Goal: Transaction & Acquisition: Purchase product/service

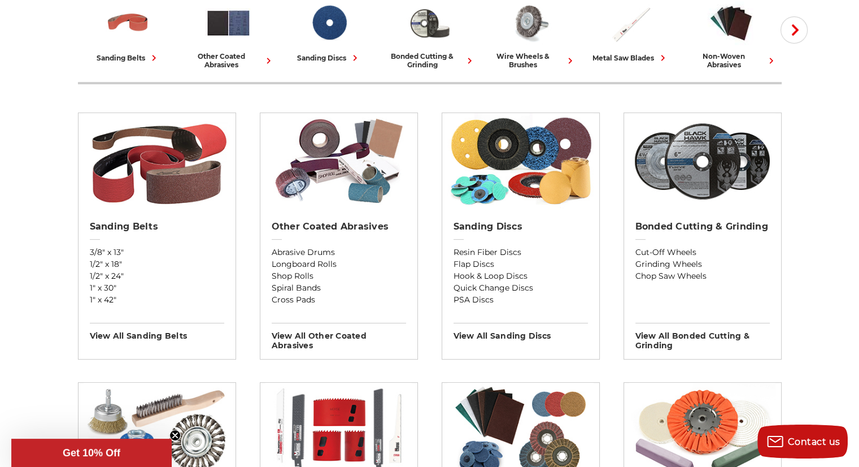
scroll to position [322, 0]
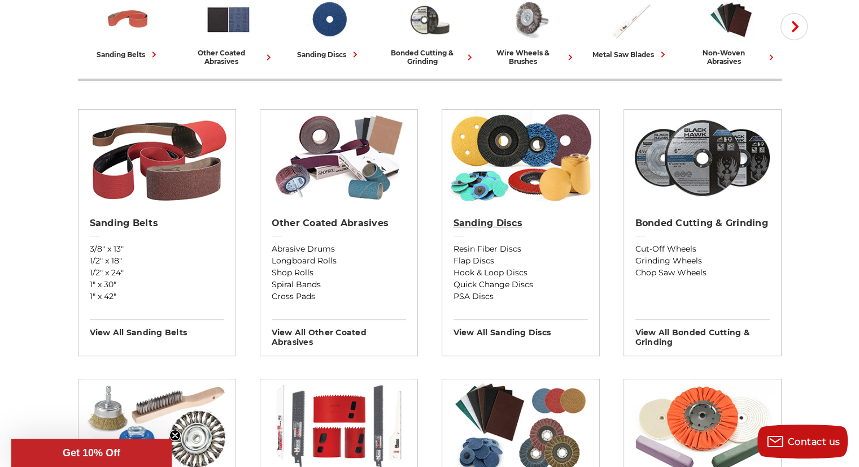
click at [503, 220] on h2 "Sanding Discs" at bounding box center [521, 222] width 134 height 11
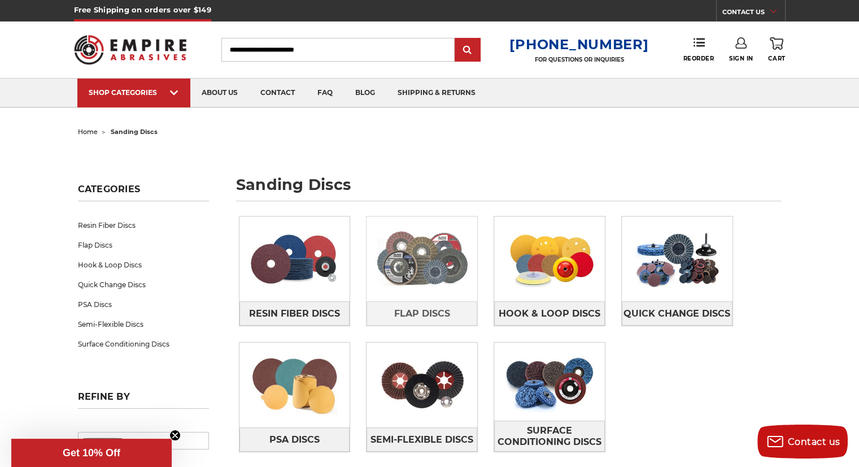
click at [404, 295] on img at bounding box center [422, 259] width 111 height 78
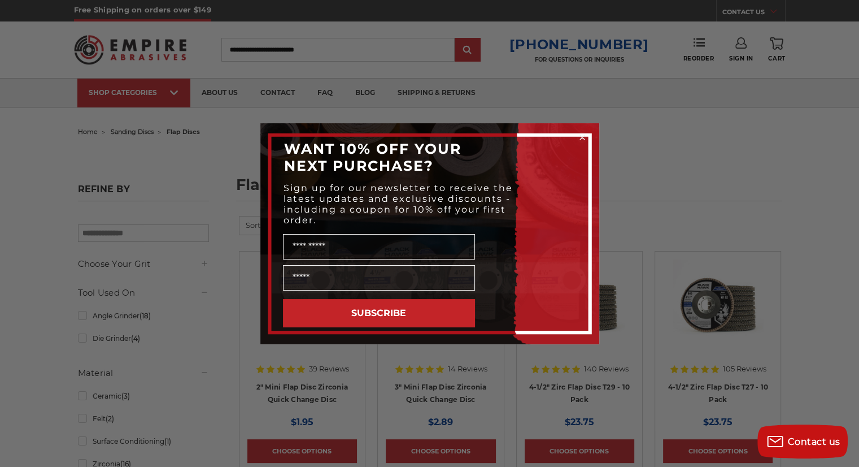
click at [582, 137] on circle "Close dialog" at bounding box center [582, 137] width 11 height 11
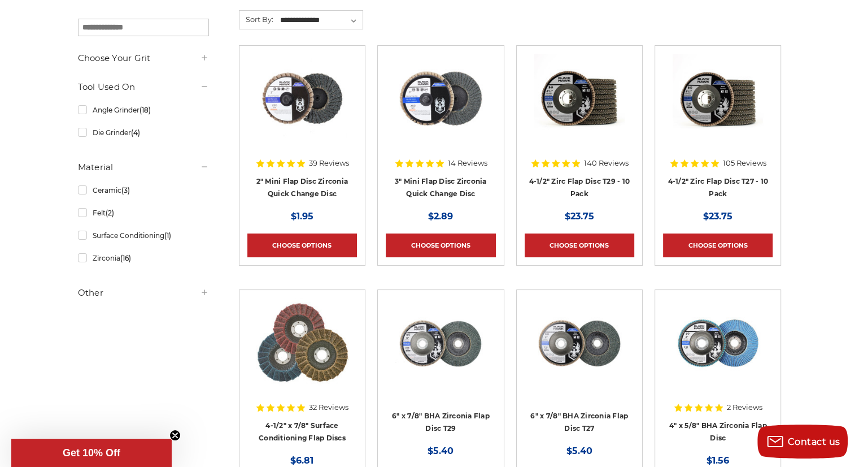
scroll to position [208, 0]
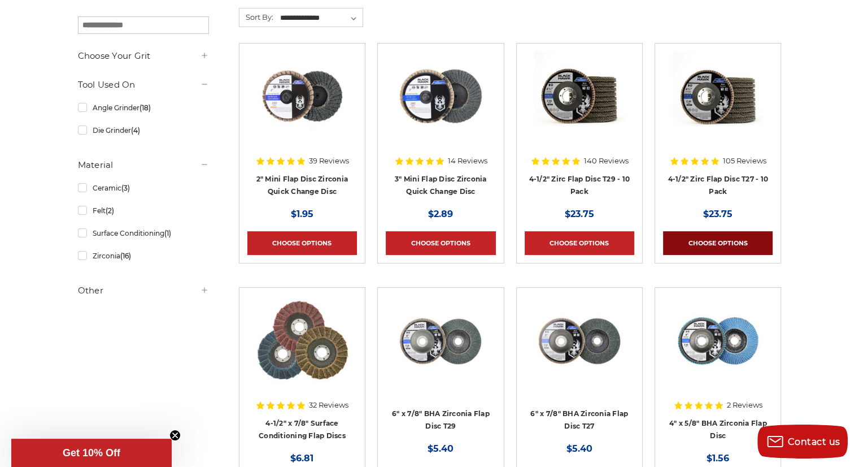
click at [704, 239] on link "Choose Options" at bounding box center [718, 243] width 110 height 24
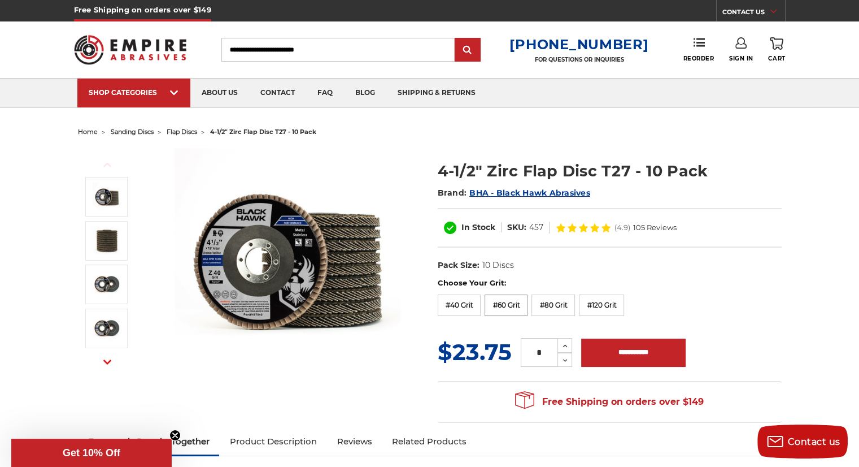
click at [498, 299] on label "#60 Grit" at bounding box center [506, 304] width 43 height 21
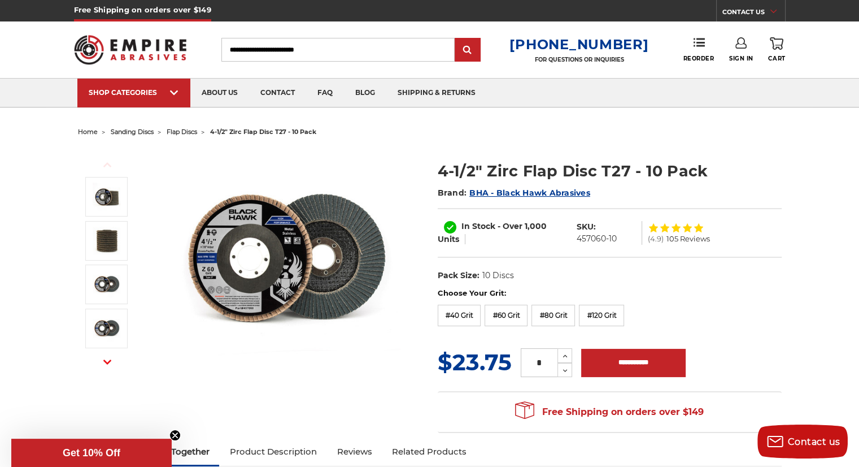
scroll to position [1, 0]
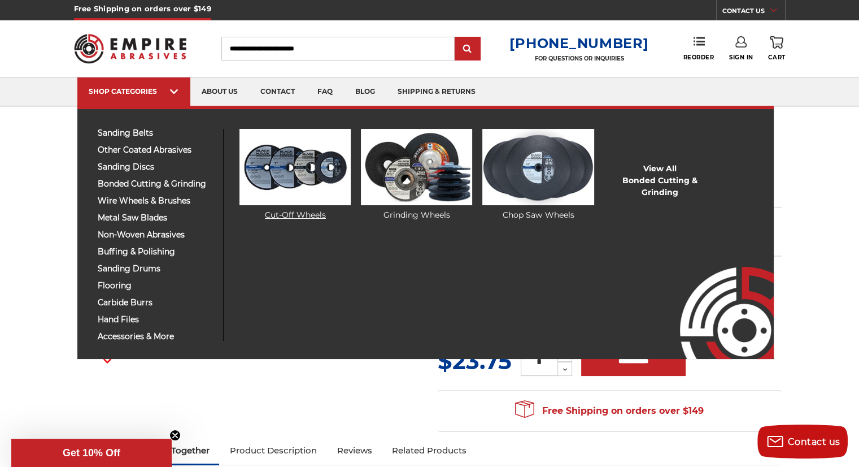
click at [300, 163] on img at bounding box center [294, 167] width 111 height 76
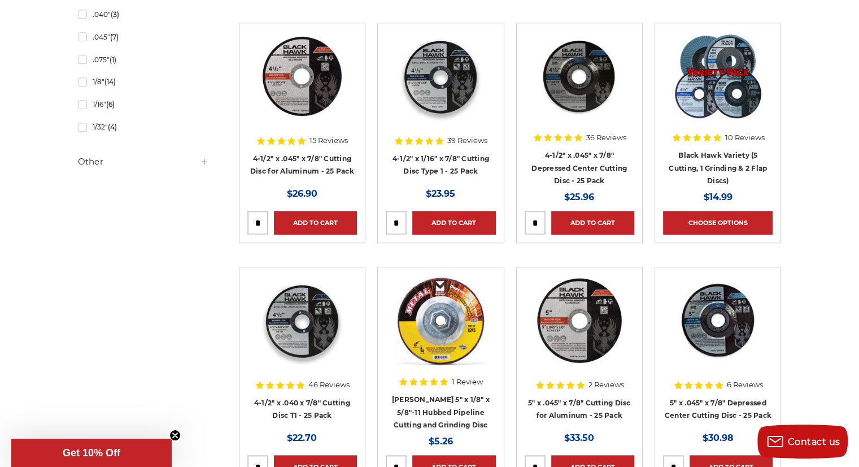
scroll to position [958, 0]
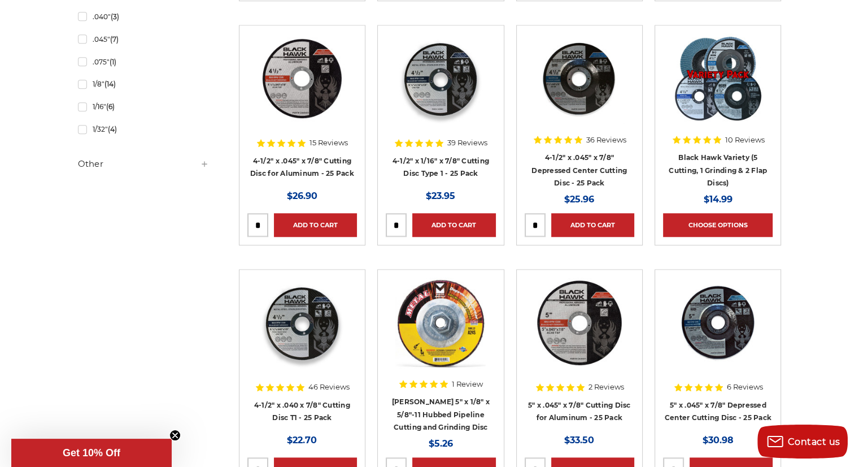
click at [459, 89] on img at bounding box center [440, 78] width 90 height 90
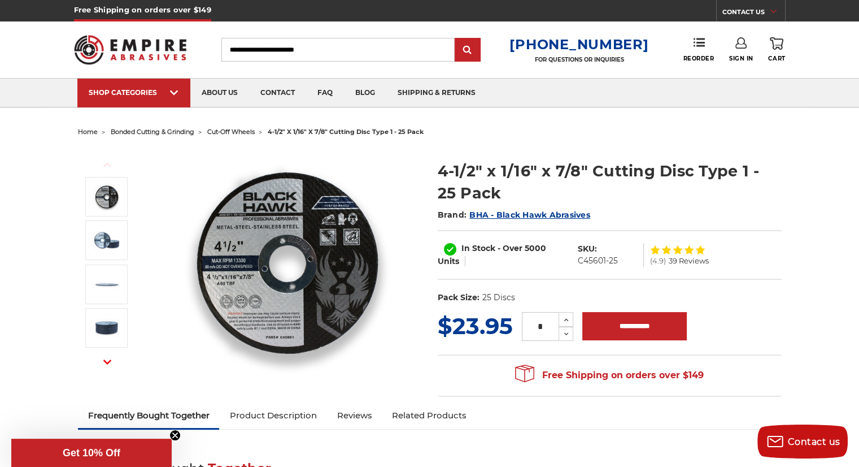
click at [176, 132] on span "bonded cutting & grinding" at bounding box center [153, 132] width 84 height 8
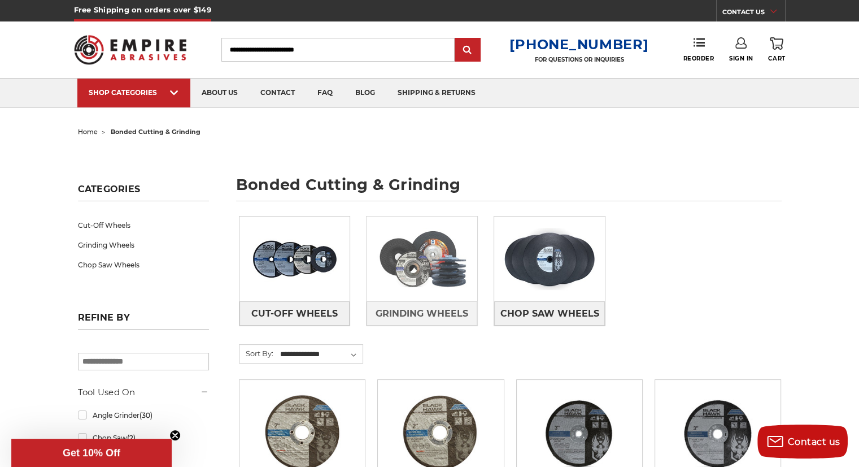
click at [435, 289] on img at bounding box center [422, 259] width 111 height 78
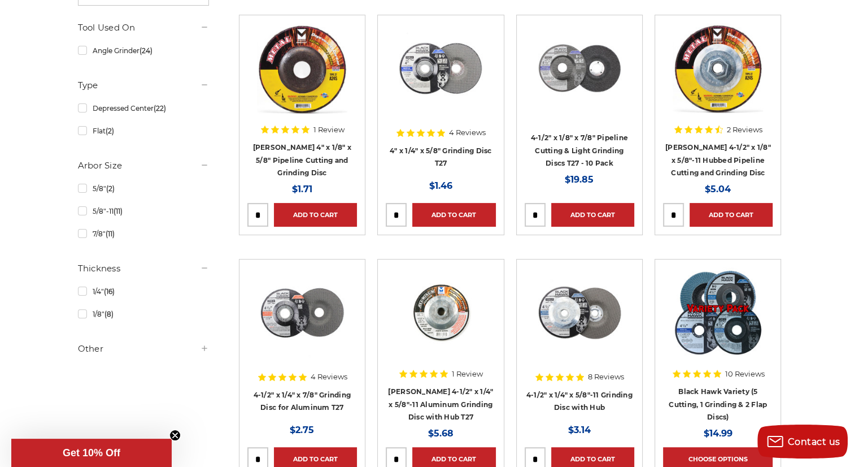
scroll to position [237, 0]
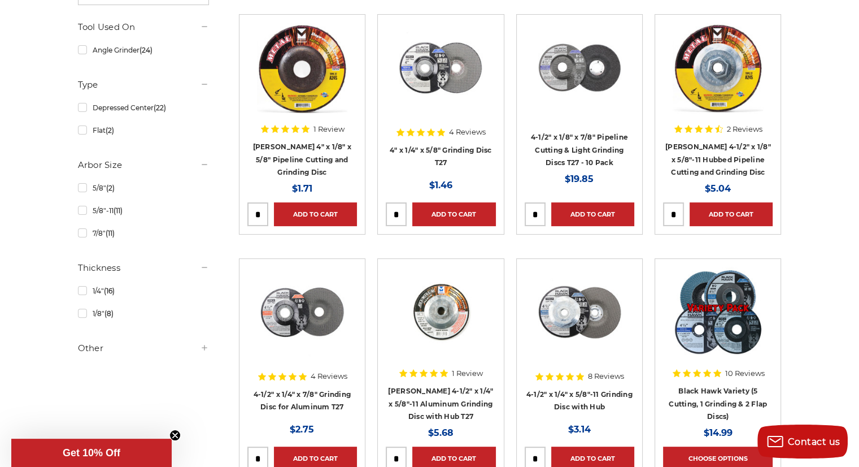
click at [592, 152] on h4 "4-1/2" x 1/8" x 7/8" Pipeline Cutting & Light Grinding Discs T27 - 10 Pack" at bounding box center [580, 149] width 110 height 38
